Goal: Browse casually

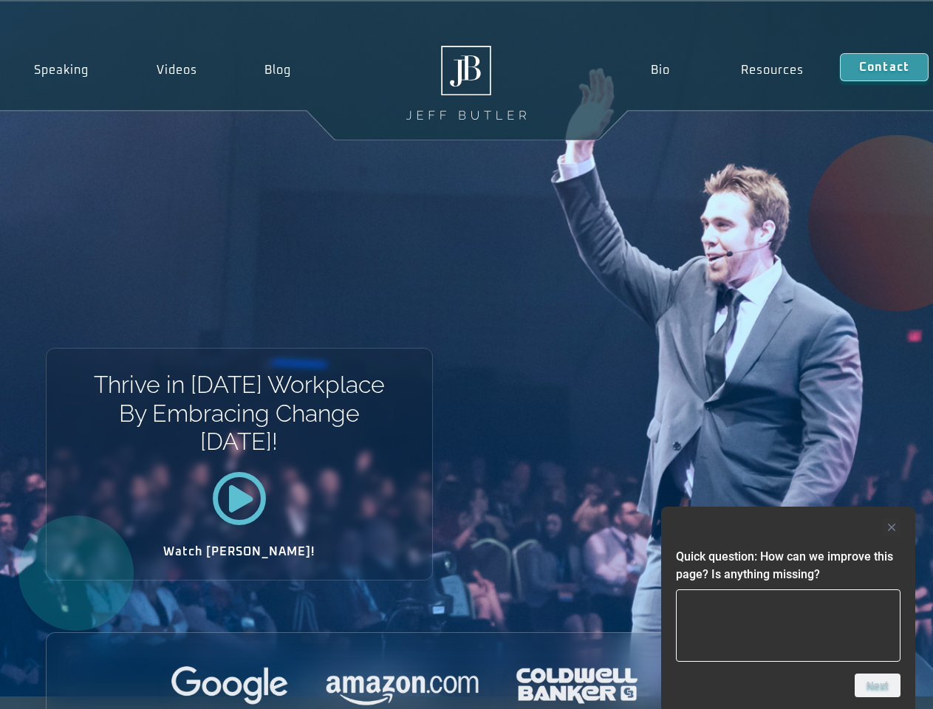
click at [466, 354] on div "Thrive in [DATE] Workplace By Embracing Change [DATE]! Watch [PERSON_NAME]!" at bounding box center [466, 348] width 933 height 695
click at [788, 527] on div at bounding box center [788, 527] width 224 height 18
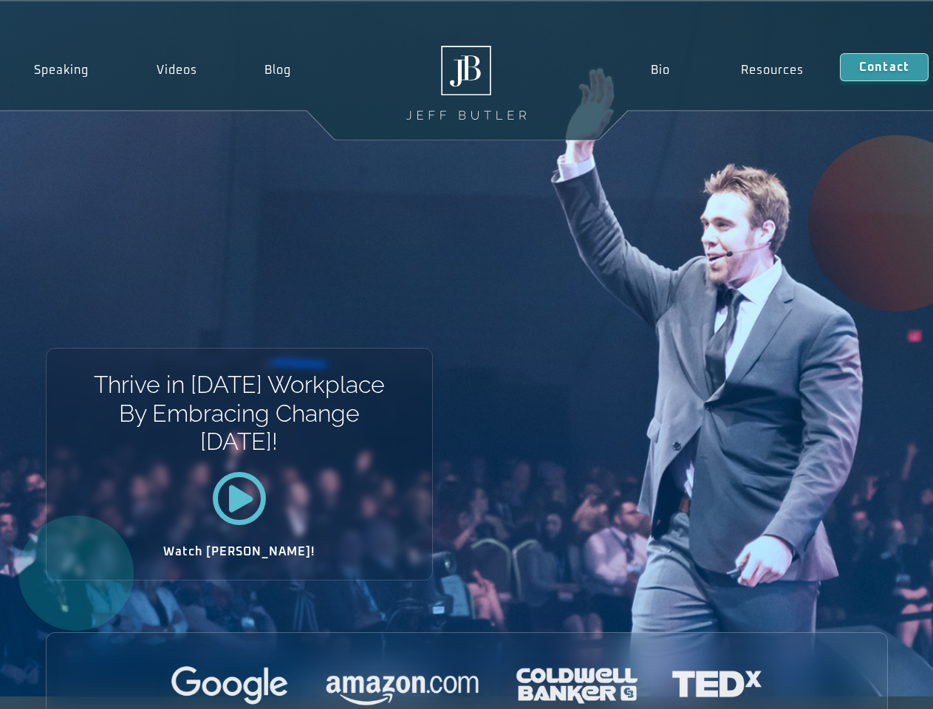
click at [877, 685] on div at bounding box center [467, 686] width 840 height 41
